Goal: Use online tool/utility: Utilize a website feature to perform a specific function

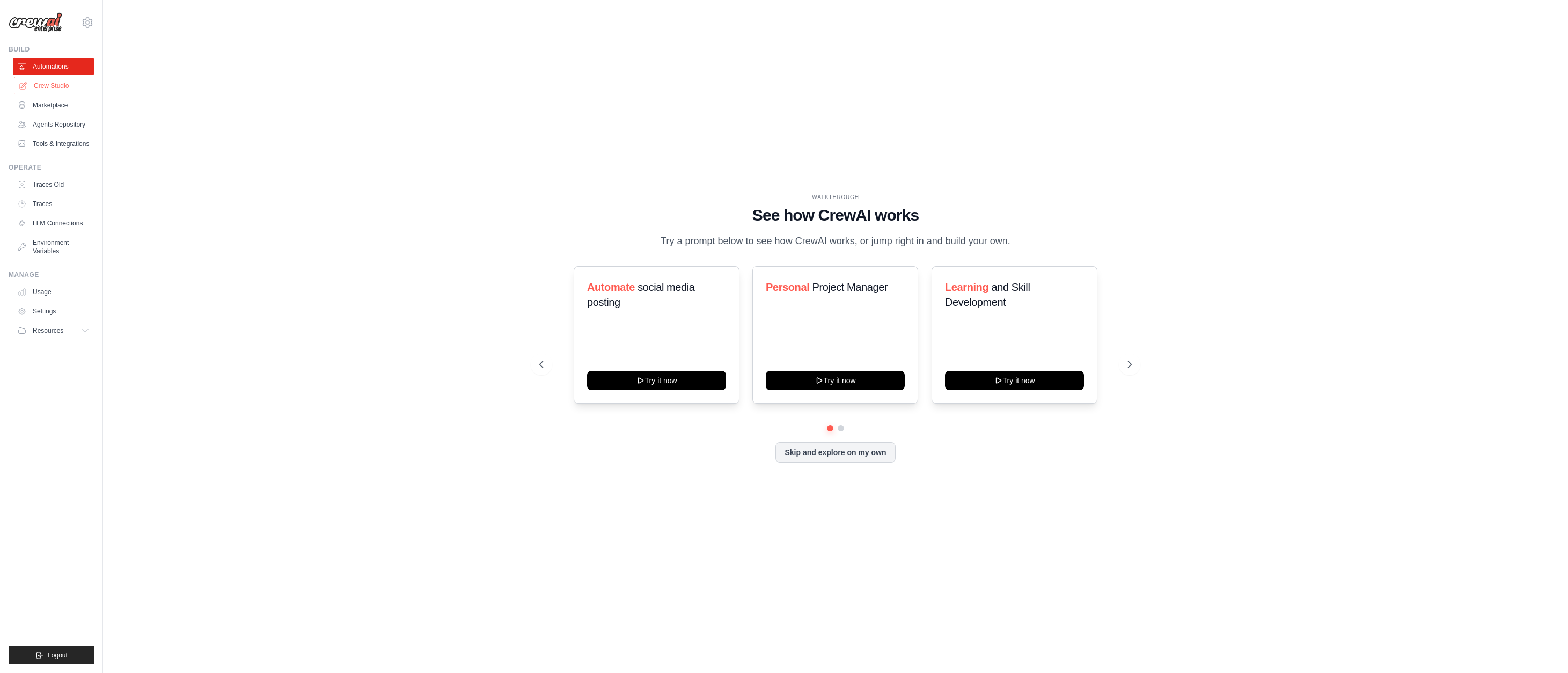
click at [44, 85] on link "Crew Studio" at bounding box center [55, 85] width 81 height 17
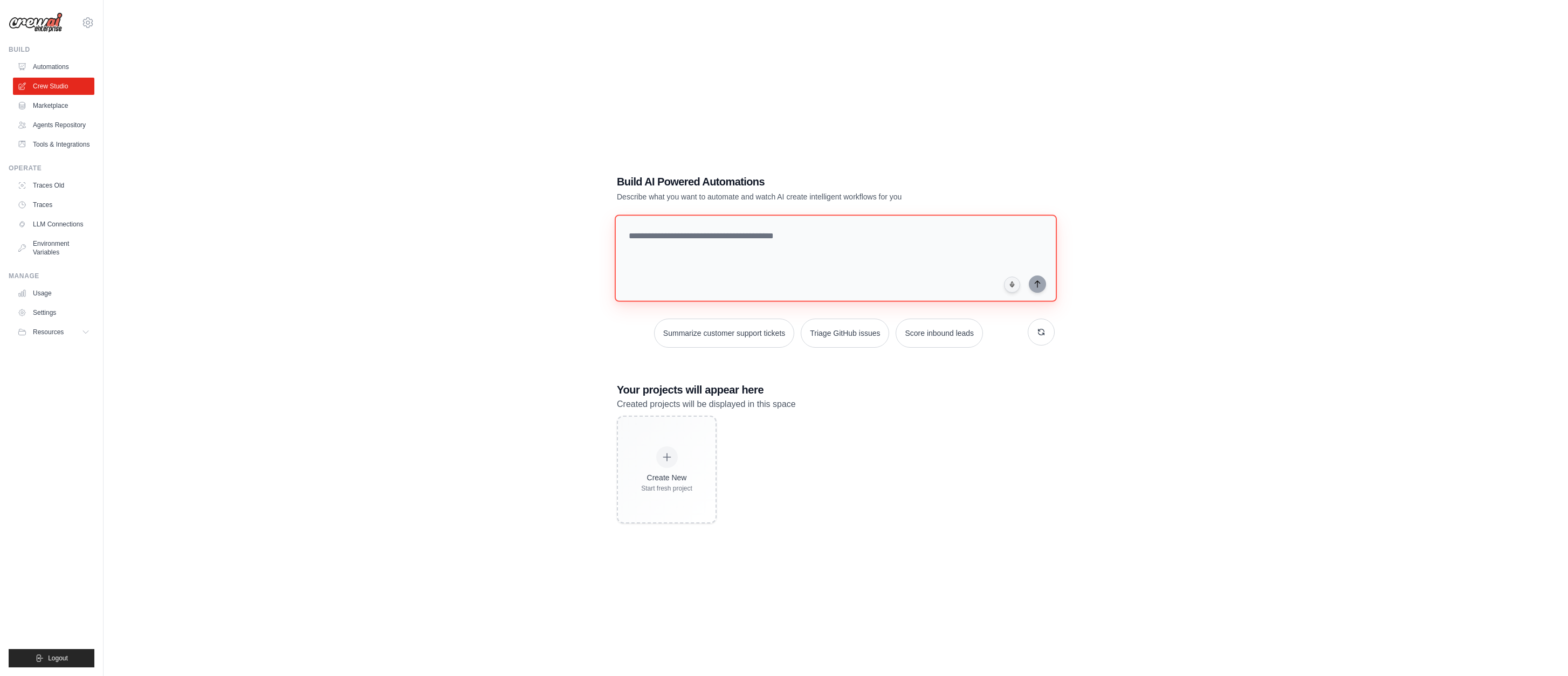
click at [836, 253] on textarea at bounding box center [835, 258] width 442 height 87
type textarea "*"
type textarea "**********"
drag, startPoint x: 1036, startPoint y: 284, endPoint x: 1041, endPoint y: 291, distance: 8.6
click at [1036, 285] on icon "submit" at bounding box center [1038, 285] width 9 height 9
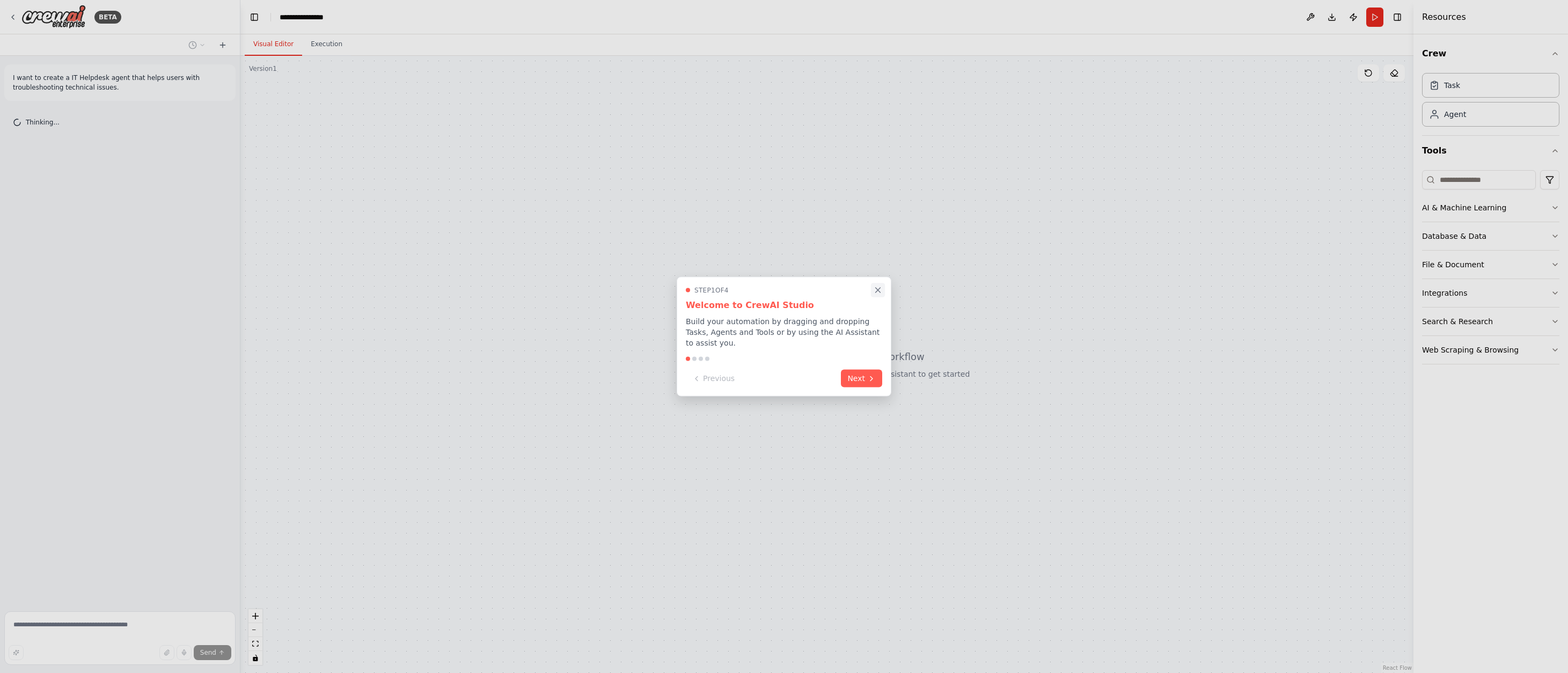
click at [877, 289] on icon "Close walkthrough" at bounding box center [878, 290] width 9 height 9
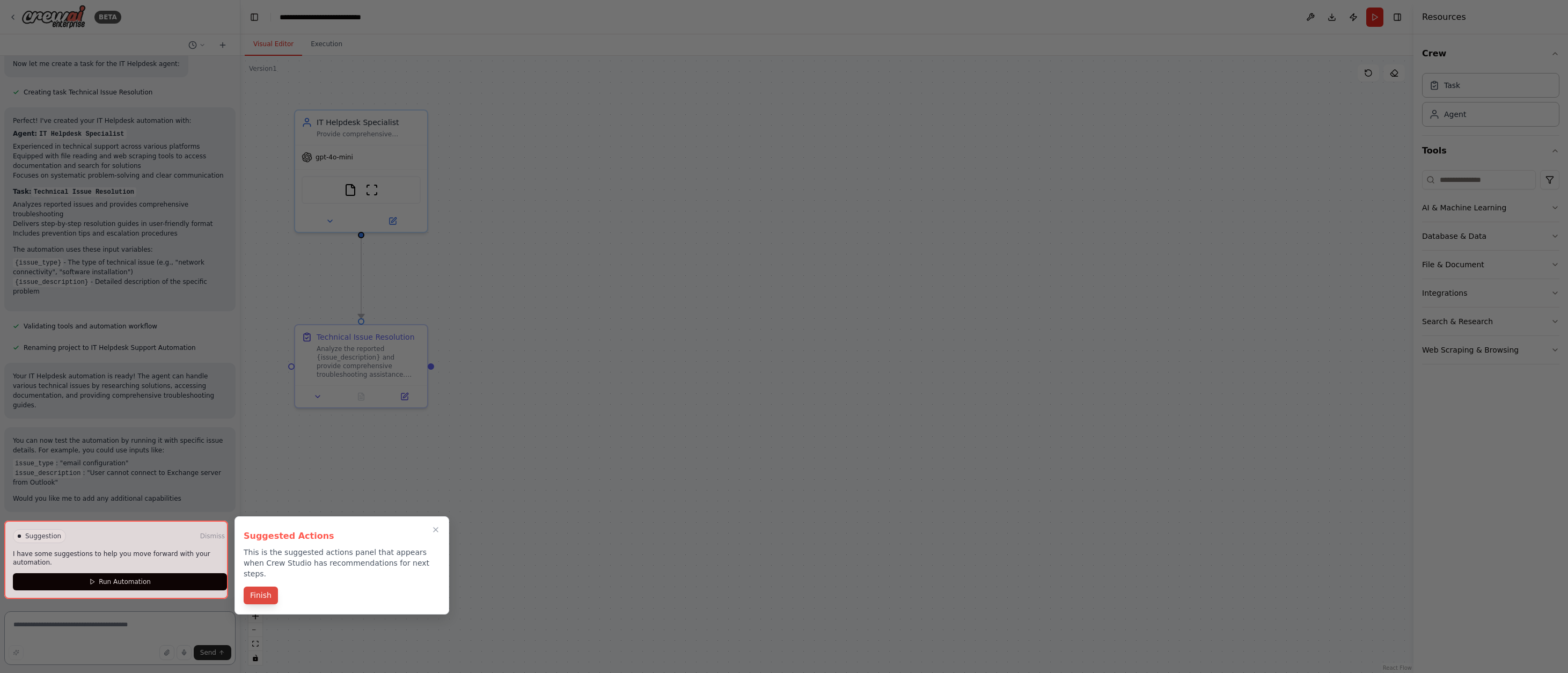
scroll to position [323, 0]
click at [262, 588] on button "Finish" at bounding box center [261, 596] width 35 height 18
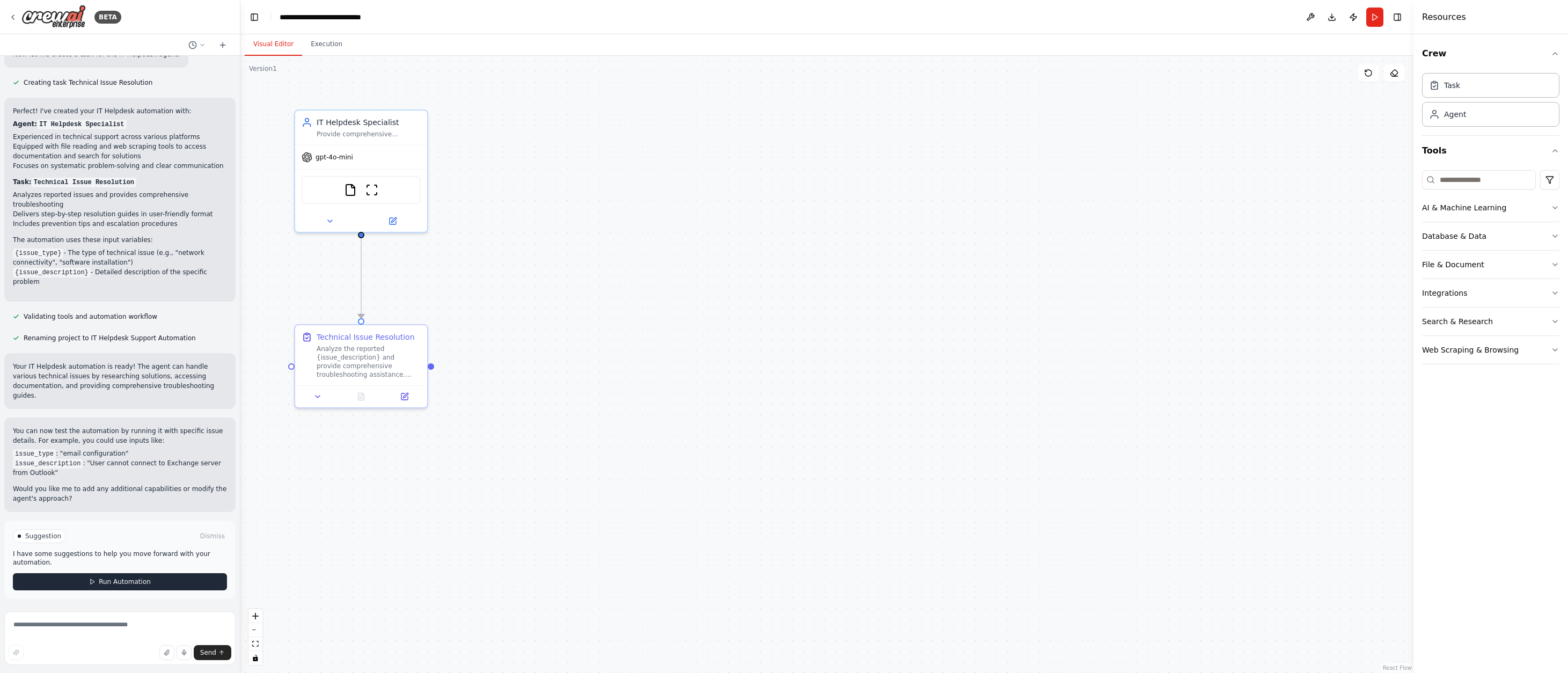
click at [69, 583] on button "Run Automation" at bounding box center [120, 582] width 214 height 17
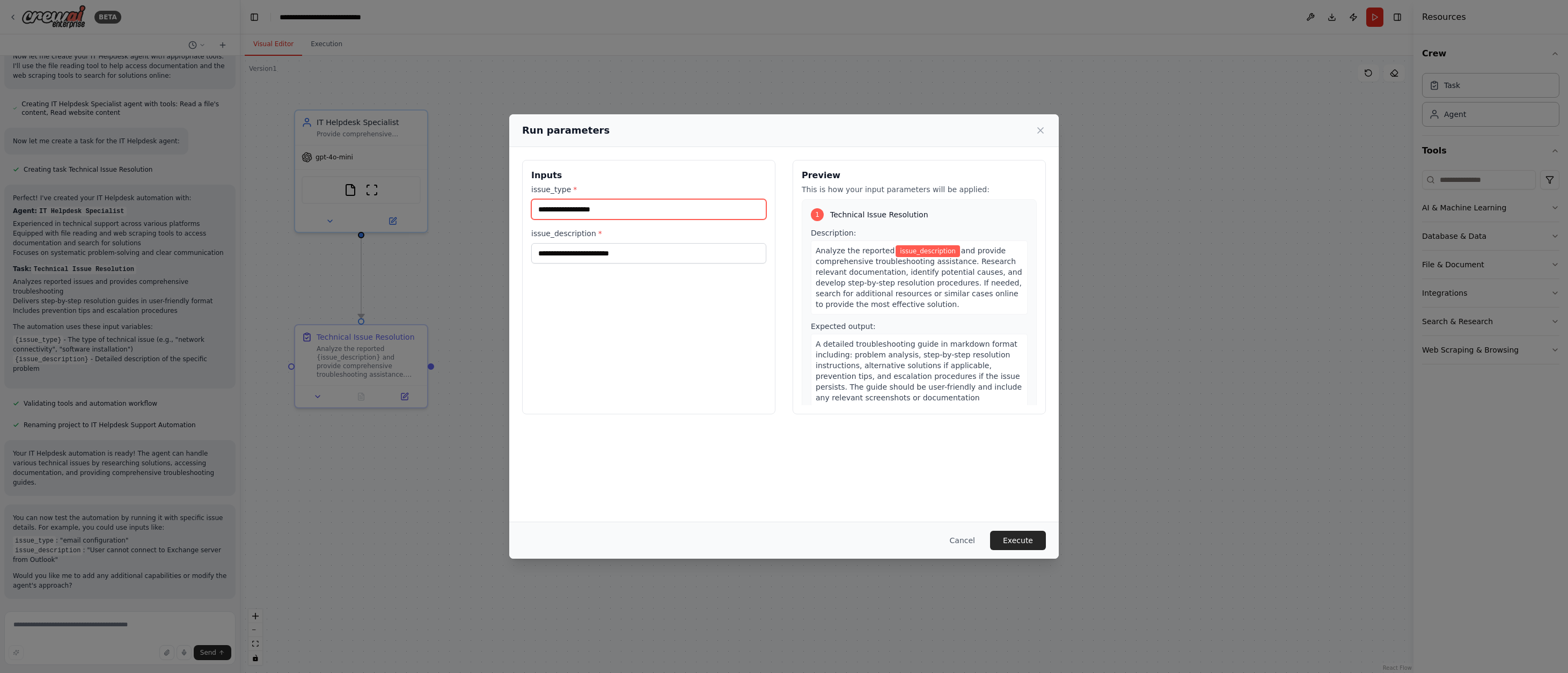
drag, startPoint x: 615, startPoint y: 209, endPoint x: 502, endPoint y: 208, distance: 113.0
click at [499, 209] on div "Run parameters Inputs issue_type * issue_description * Preview This is how your…" at bounding box center [784, 336] width 1568 height 673
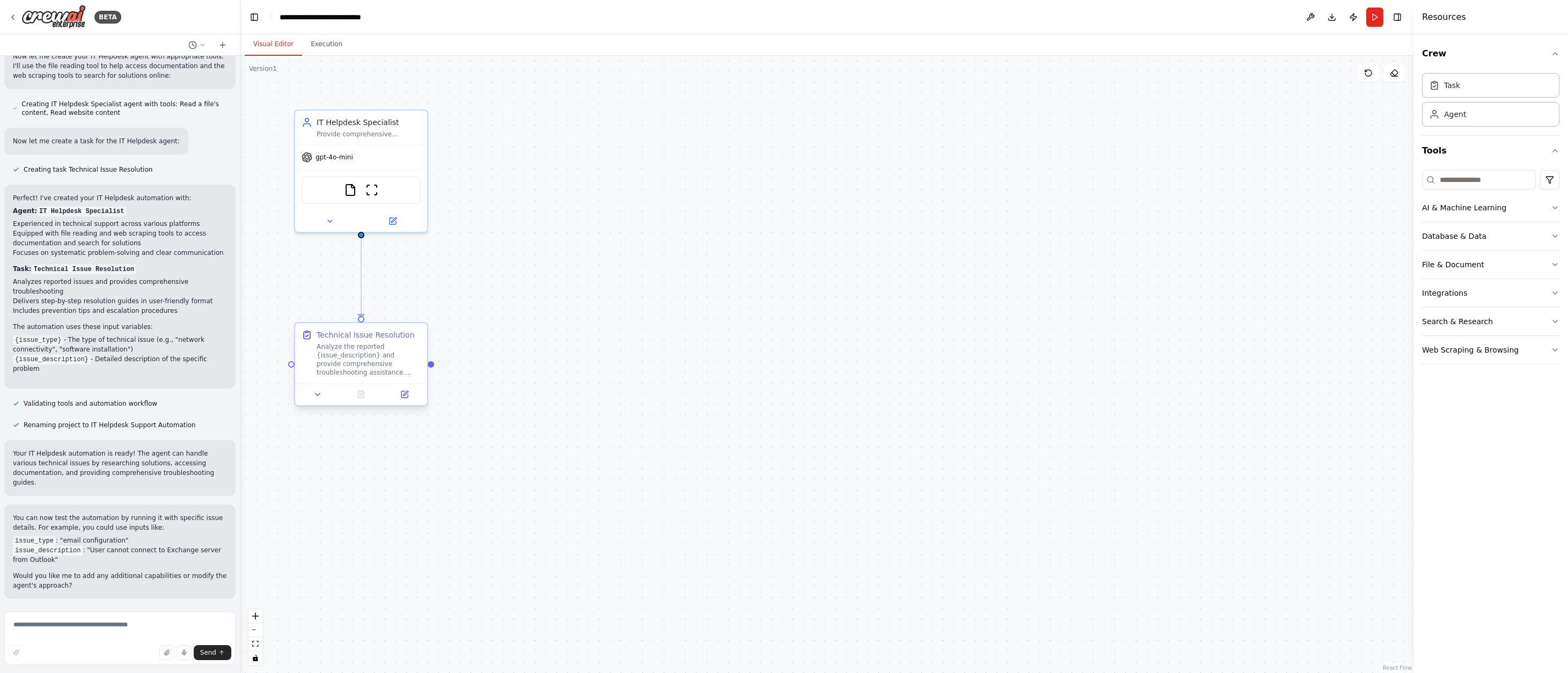
click at [368, 354] on div "Analyze the reported {issue_description} and provide comprehensive troubleshoot…" at bounding box center [369, 359] width 104 height 35
click at [350, 190] on img at bounding box center [350, 188] width 13 height 13
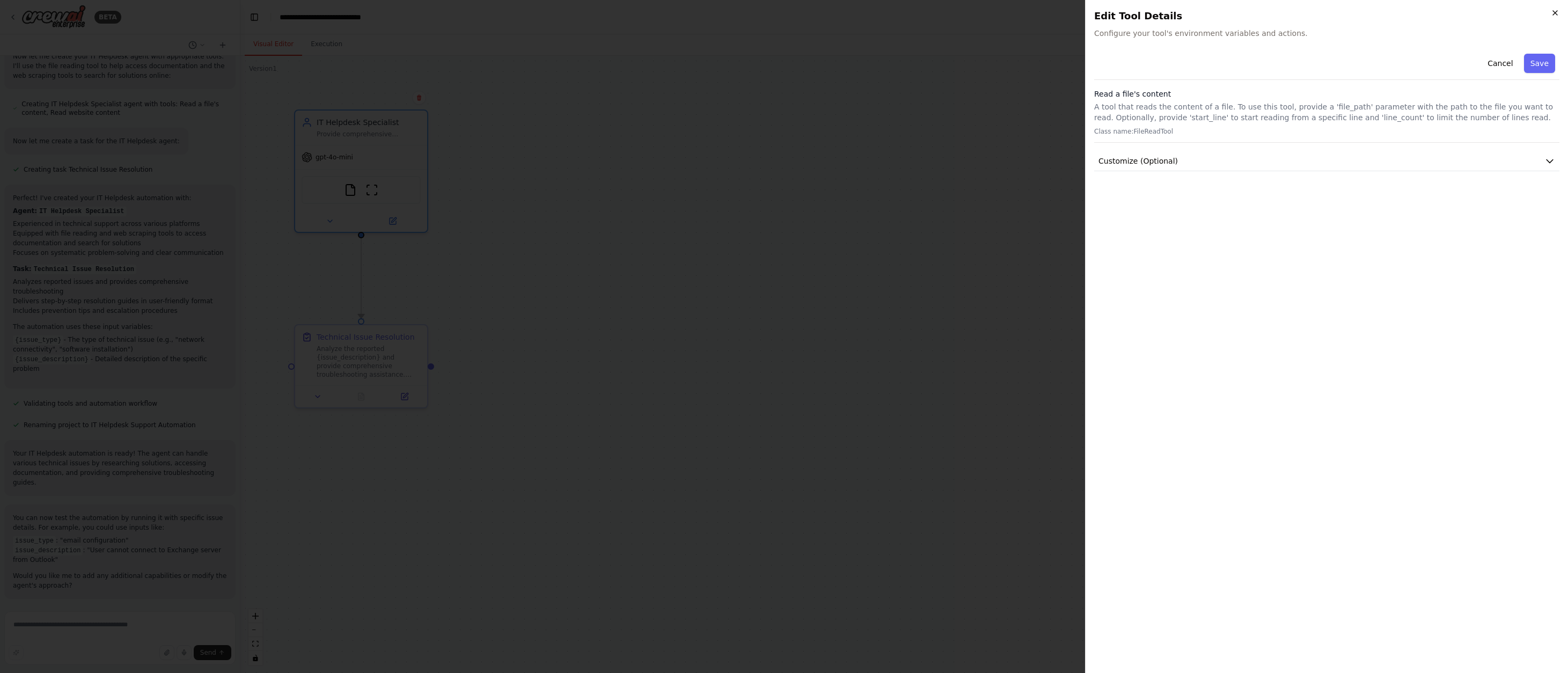
click at [1552, 12] on icon "button" at bounding box center [1555, 13] width 9 height 9
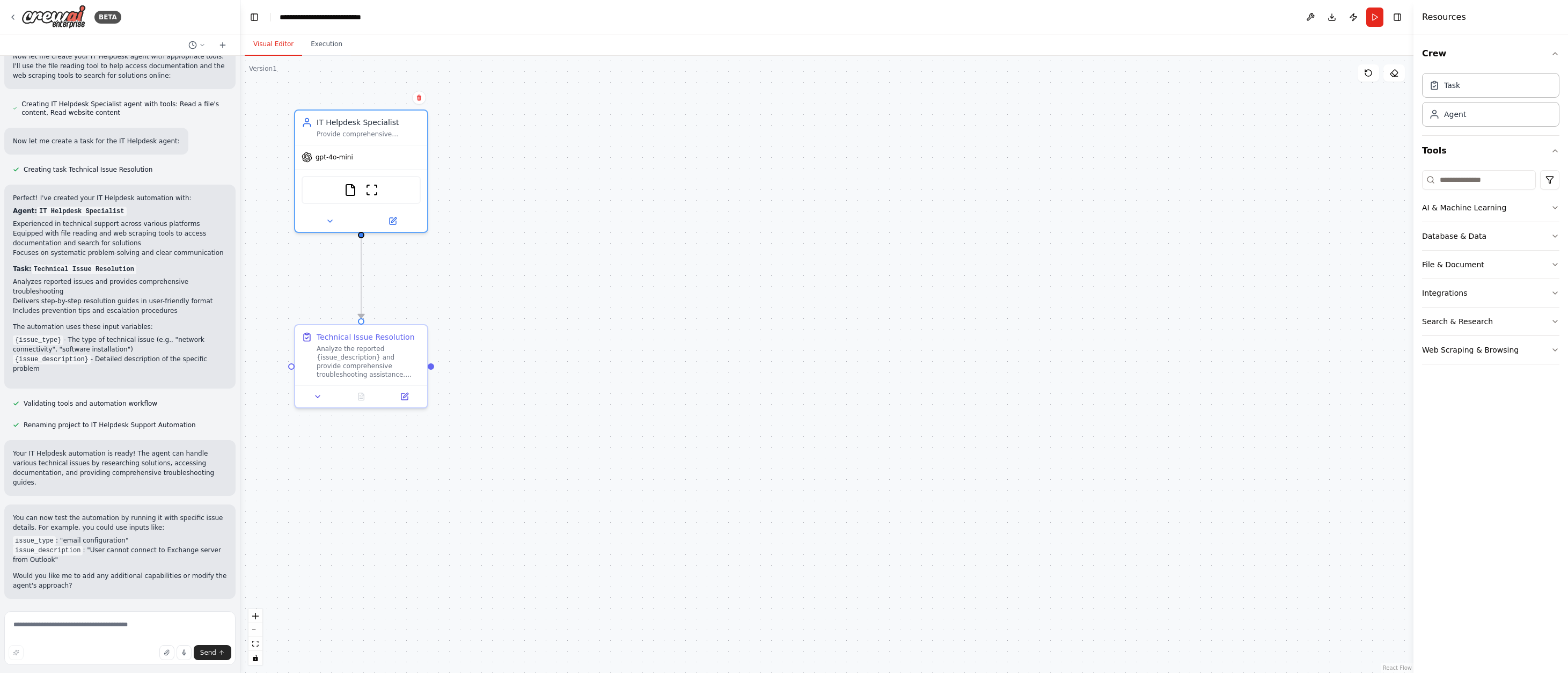
click at [640, 386] on div ".deletable-edge-delete-btn { width: 20px; height: 20px; border: 0px solid #ffff…" at bounding box center [827, 364] width 1173 height 617
click at [327, 52] on button "Execution" at bounding box center [327, 44] width 49 height 22
click at [270, 53] on button "Visual Editor" at bounding box center [273, 44] width 58 height 22
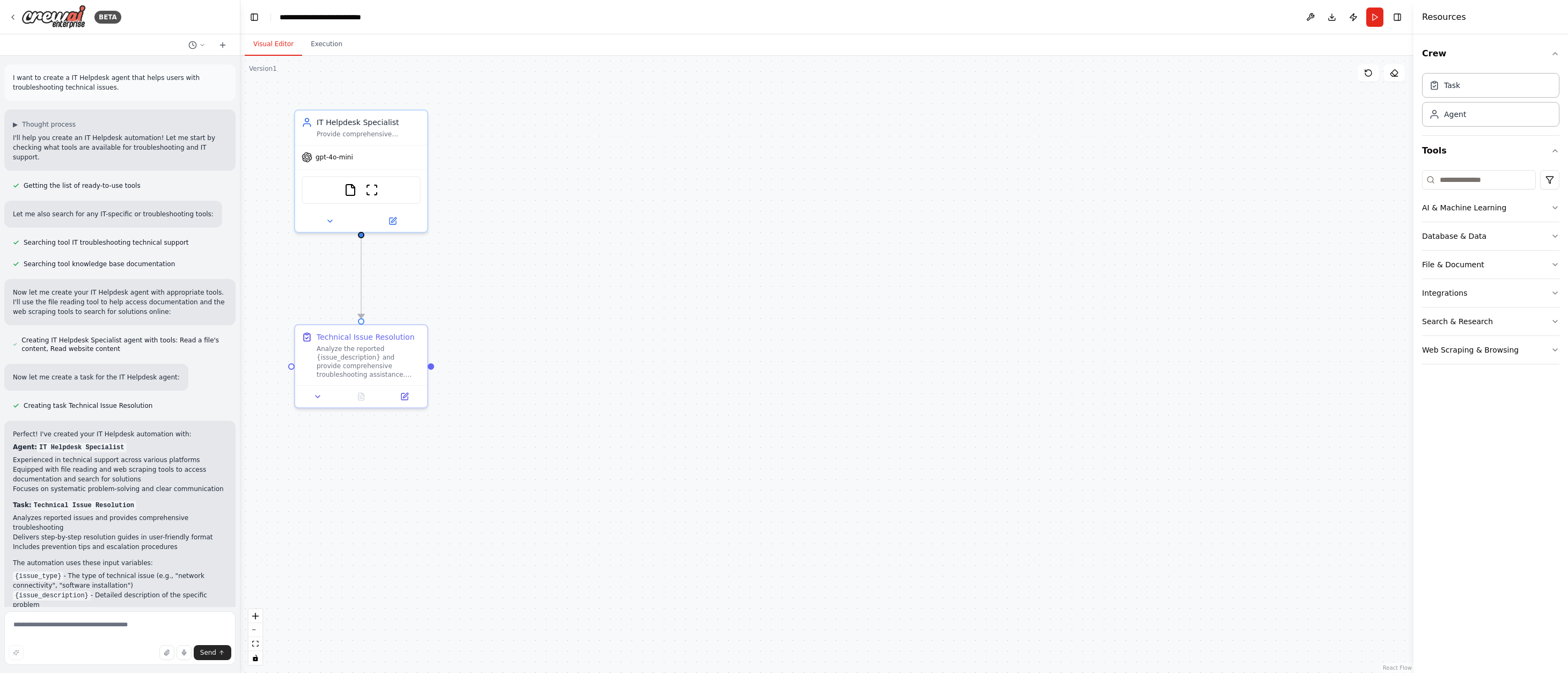
scroll to position [19, 0]
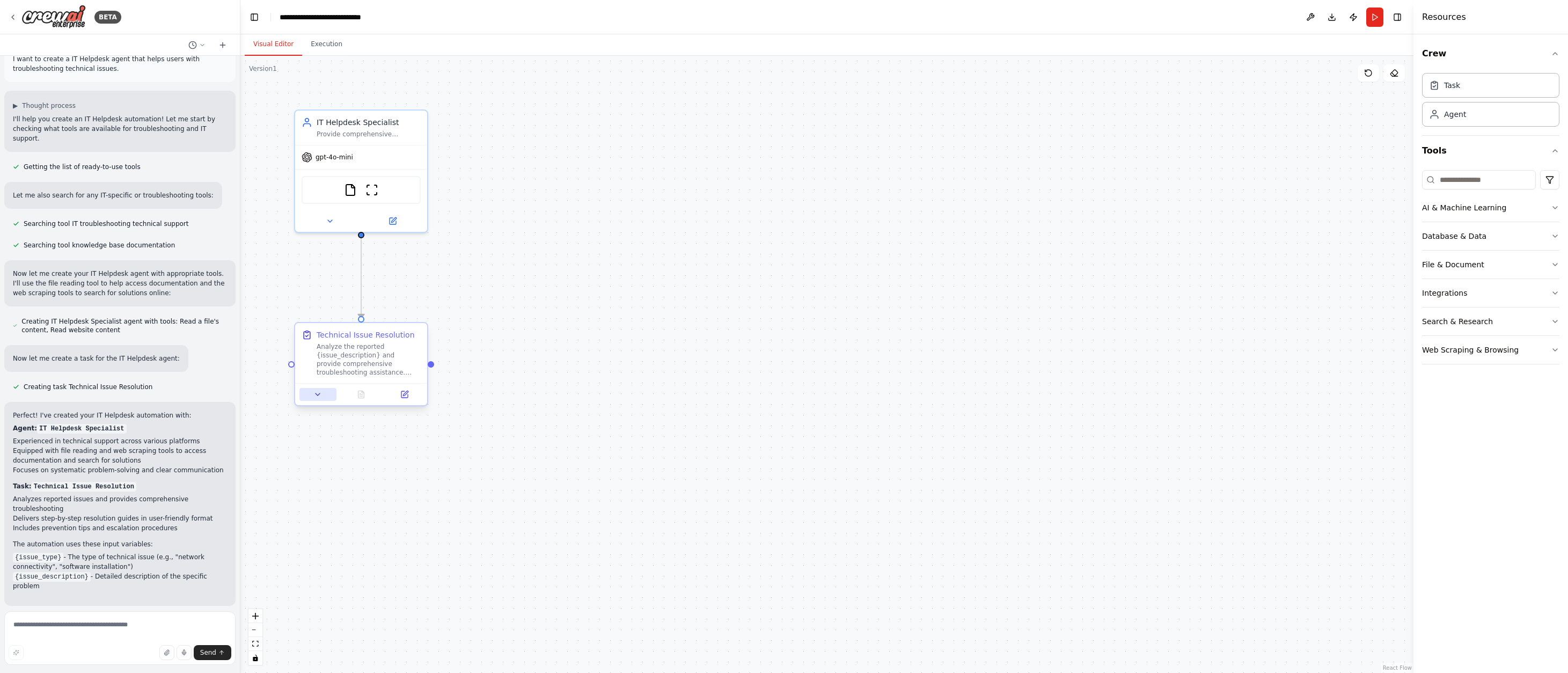
click at [319, 392] on icon at bounding box center [318, 394] width 9 height 9
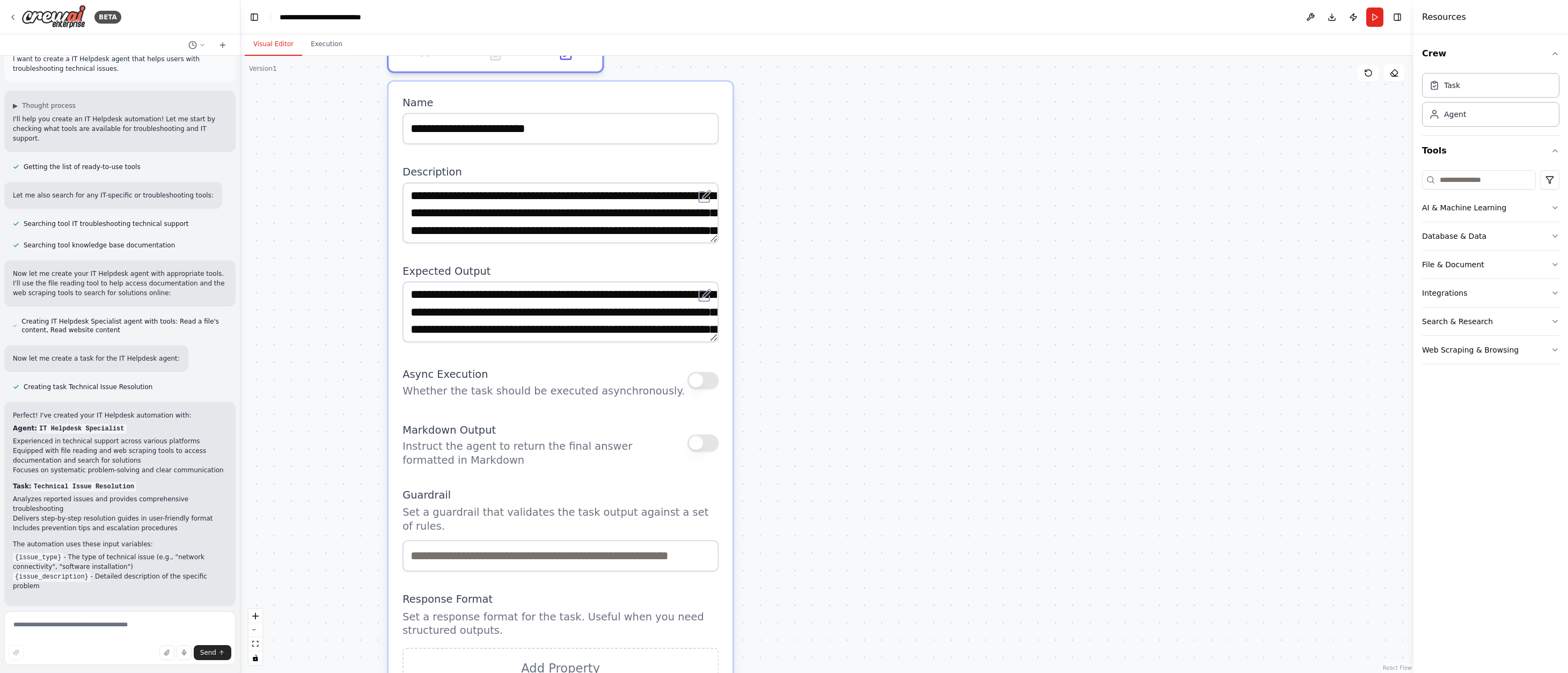
drag, startPoint x: 564, startPoint y: 479, endPoint x: 861, endPoint y: 200, distance: 407.5
click at [873, 197] on div ".deletable-edge-delete-btn { width: 20px; height: 20px; border: 0px solid #ffff…" at bounding box center [827, 364] width 1173 height 617
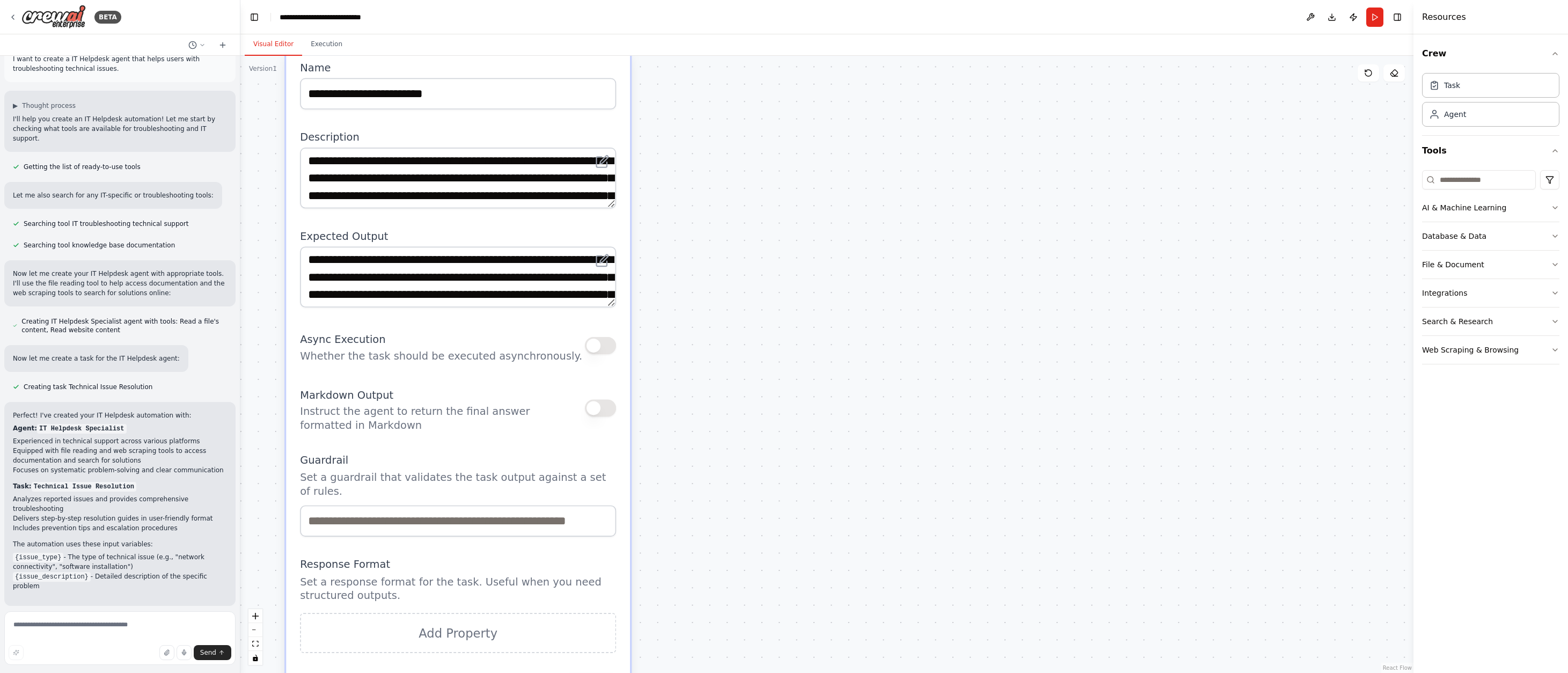
drag, startPoint x: 878, startPoint y: 378, endPoint x: 800, endPoint y: 367, distance: 78.8
click at [800, 367] on div ".deletable-edge-delete-btn { width: 20px; height: 20px; border: 0px solid #ffff…" at bounding box center [827, 364] width 1173 height 617
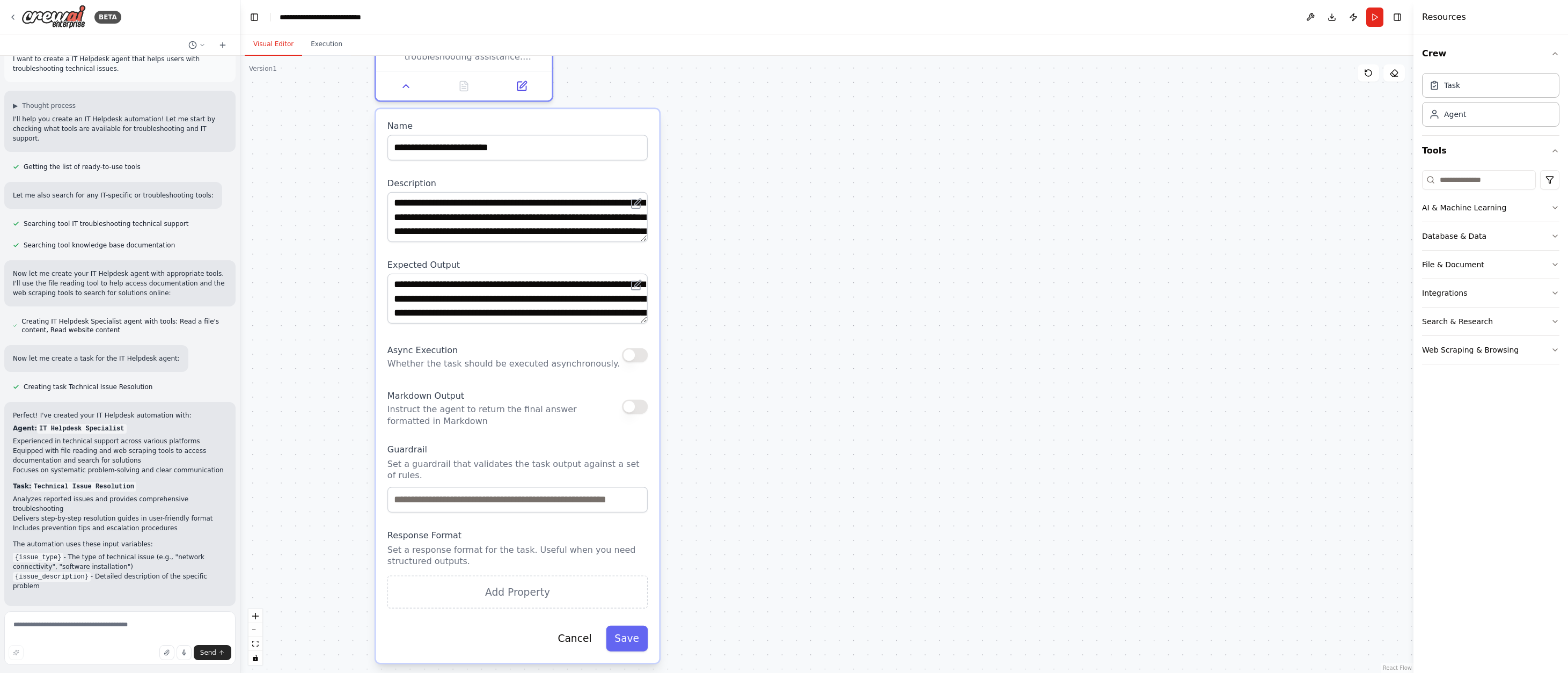
scroll to position [236, 0]
